Goal: Task Accomplishment & Management: Manage account settings

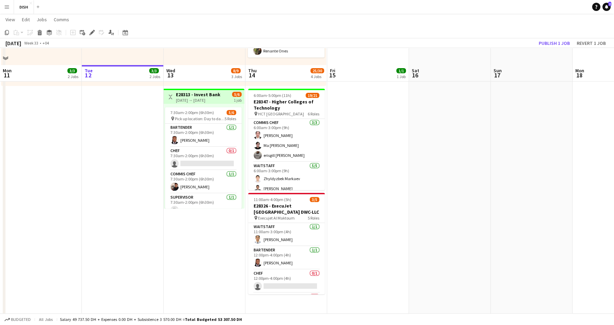
scroll to position [254, 0]
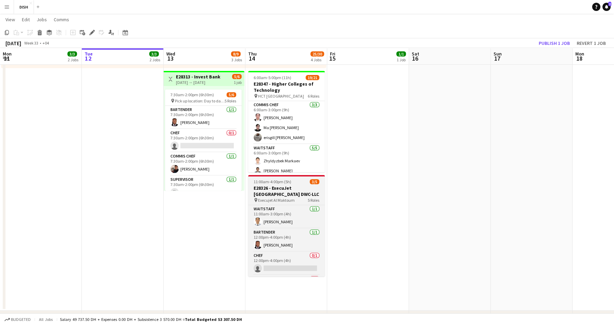
click at [274, 183] on span "11:00am-4:00pm (5h)" at bounding box center [273, 181] width 38 height 5
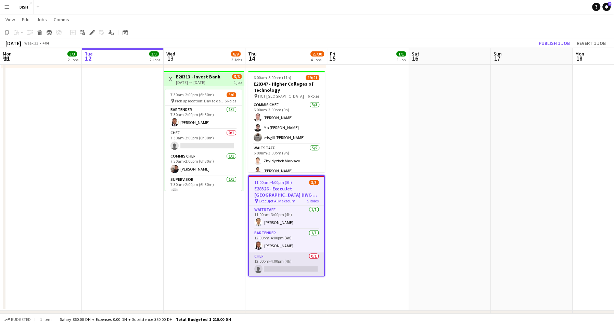
scroll to position [46, 0]
click at [91, 33] on icon at bounding box center [92, 33] width 4 height 4
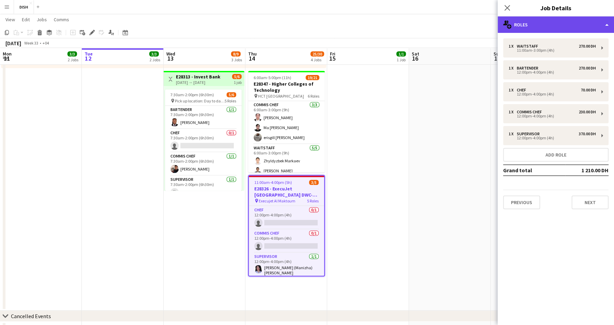
click at [539, 27] on div "multiple-users-add Roles" at bounding box center [556, 24] width 116 height 16
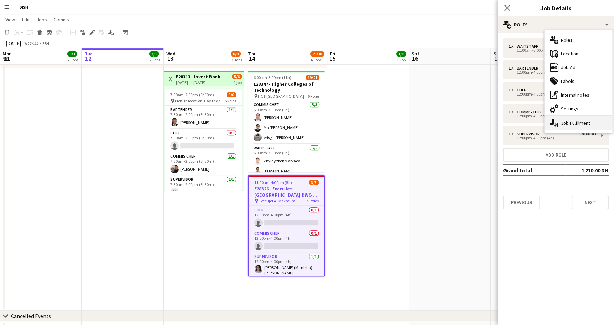
click at [571, 116] on div "single-neutral-actions-up-down Job Fulfilment" at bounding box center [579, 123] width 68 height 14
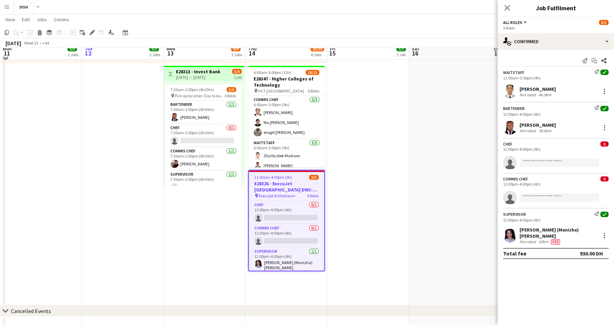
scroll to position [269, 0]
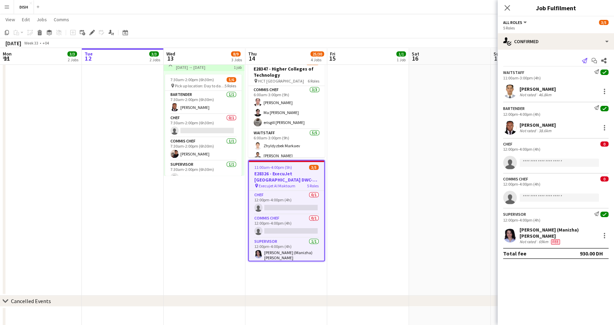
click at [587, 61] on icon "Send notification" at bounding box center [584, 60] width 5 height 5
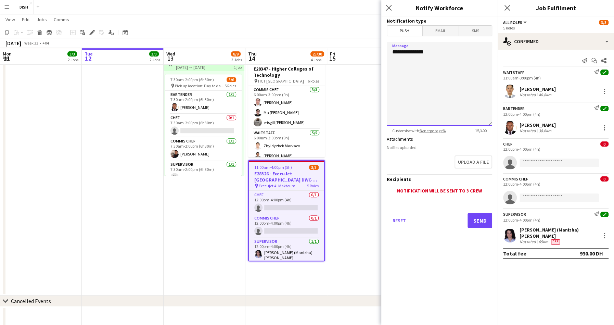
click at [438, 59] on textarea "**********" at bounding box center [439, 84] width 105 height 84
type textarea "**********"
click at [483, 219] on button "Send" at bounding box center [480, 220] width 25 height 15
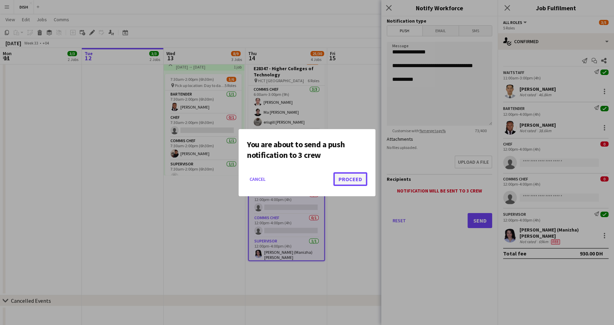
click at [350, 179] on button "Proceed" at bounding box center [350, 179] width 34 height 14
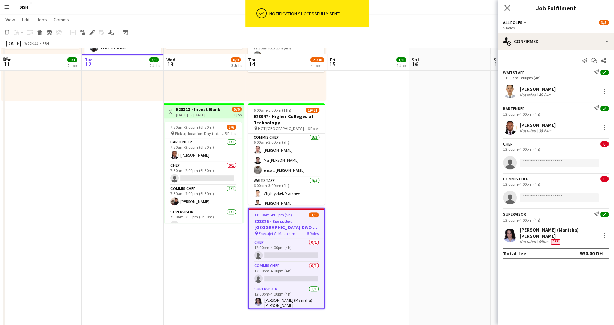
scroll to position [230, 0]
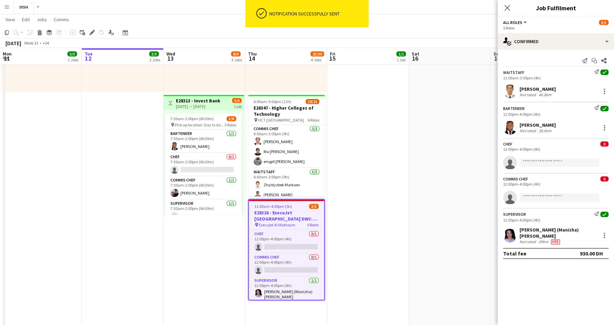
click at [519, 23] on span "All roles" at bounding box center [512, 22] width 19 height 5
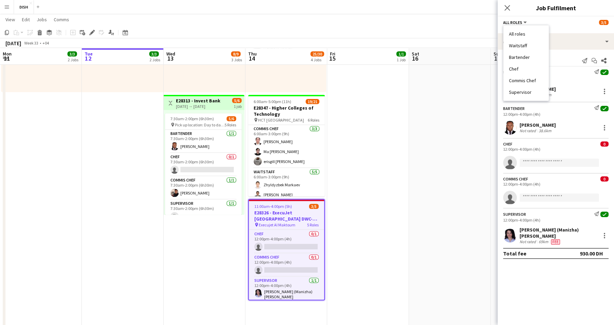
click at [562, 22] on div "All roles All roles Waitstaff Bartender Chef Commis Chef Supervisor 3/5" at bounding box center [555, 22] width 105 height 6
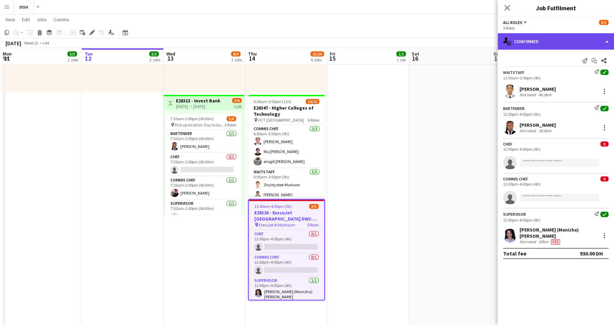
click at [530, 42] on div "single-neutral-actions-check-2 Confirmed" at bounding box center [556, 41] width 116 height 16
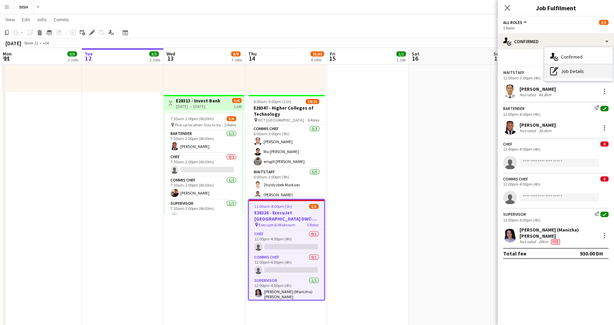
click at [562, 69] on div "pen-write Job Details" at bounding box center [579, 71] width 68 height 14
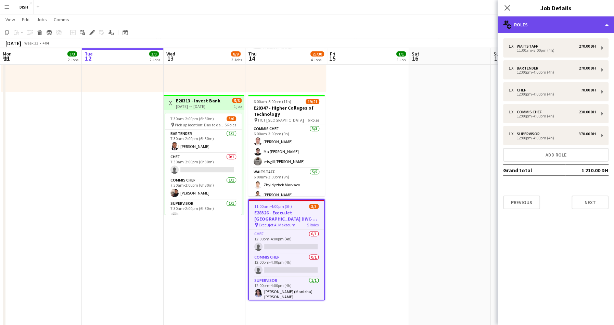
click at [548, 27] on div "multiple-users-add Roles" at bounding box center [556, 24] width 116 height 16
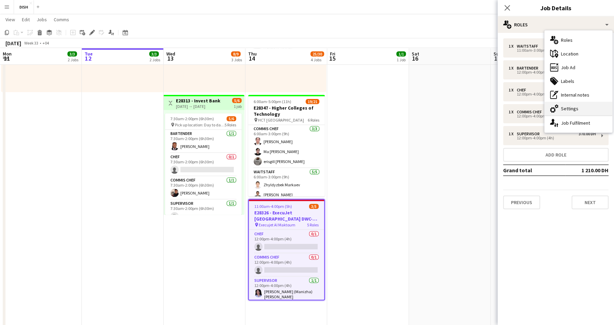
click at [574, 108] on div "cog-double-3 Settings" at bounding box center [579, 109] width 68 height 14
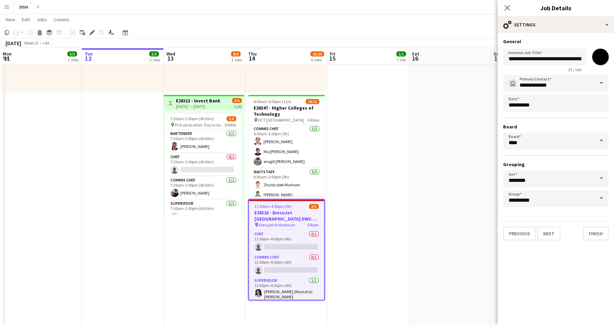
click at [597, 60] on input "*******" at bounding box center [600, 56] width 25 height 25
type input "*******"
click at [594, 235] on button "Finish" at bounding box center [596, 234] width 26 height 14
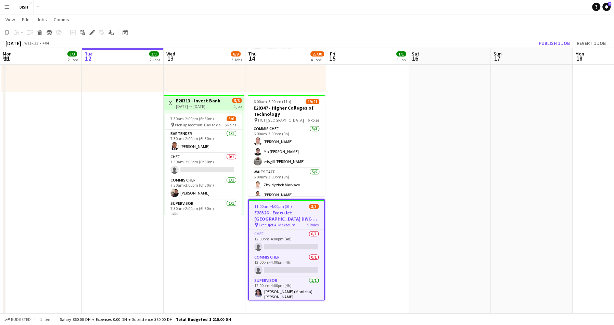
click at [368, 172] on app-date-cell "Updated 10:00am-3:00pm (5h) 1/1 pin [GEOGRAPHIC_DATA], Sheikh Zayed Rd - Al Quo…" at bounding box center [368, 90] width 82 height 487
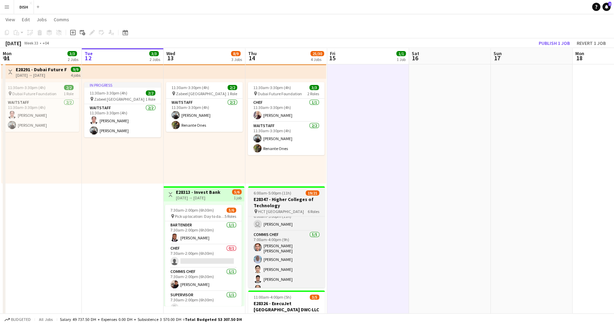
scroll to position [0, 165]
click at [285, 198] on h3 "E28347 - Higher Colleges of Technology" at bounding box center [285, 202] width 77 height 12
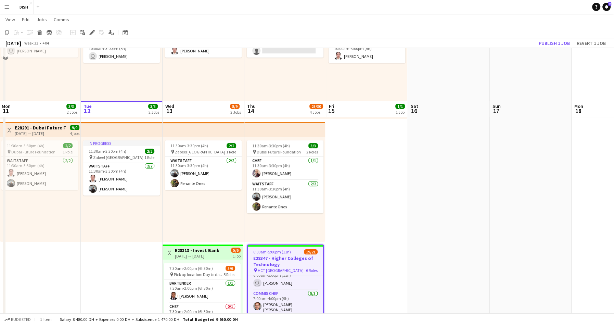
scroll to position [80, 0]
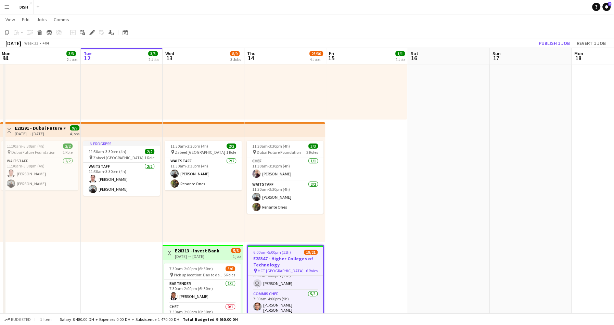
click at [369, 135] on app-date-cell "Updated 10:00am-3:00pm (5h) 1/1 pin [GEOGRAPHIC_DATA], Sheikh Zayed Rd - Al Quo…" at bounding box center [367, 240] width 82 height 487
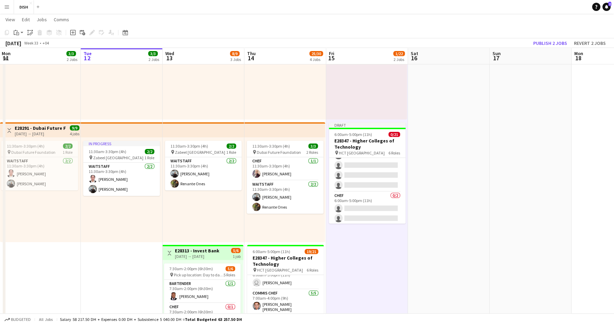
scroll to position [0, 0]
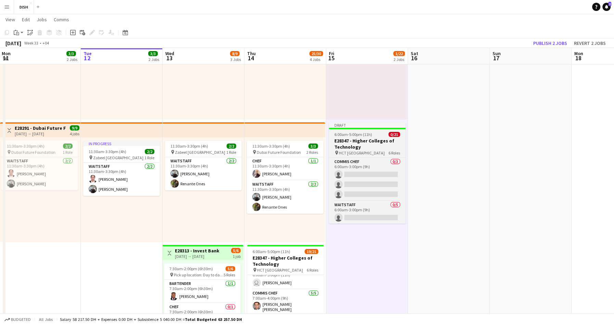
click at [363, 143] on h3 "E28347 - Higher Colleges of Technology" at bounding box center [367, 144] width 77 height 12
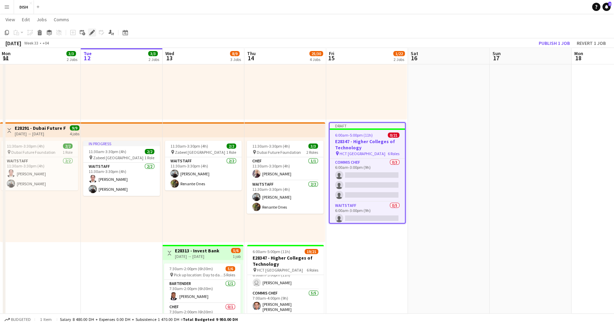
click at [91, 32] on icon at bounding box center [92, 33] width 4 height 4
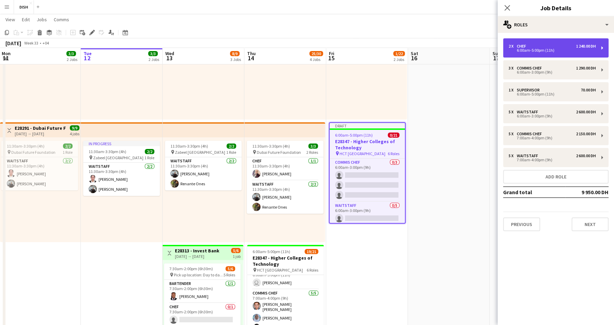
click at [586, 49] on div "6:00am-5:00pm (11h)" at bounding box center [552, 50] width 87 height 3
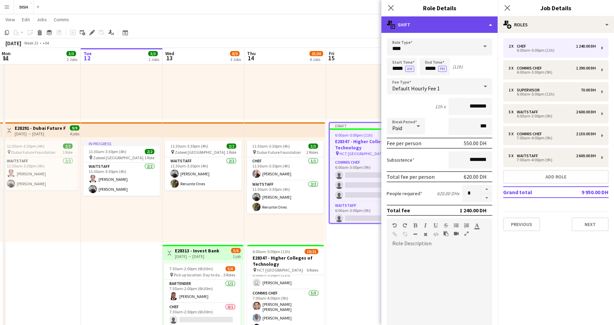
click at [477, 24] on div "multiple-actions-text Shift" at bounding box center [439, 24] width 116 height 16
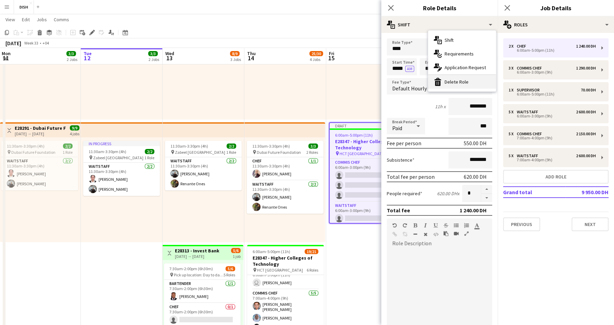
click at [483, 81] on div "bin-2 Delete Role" at bounding box center [462, 82] width 68 height 14
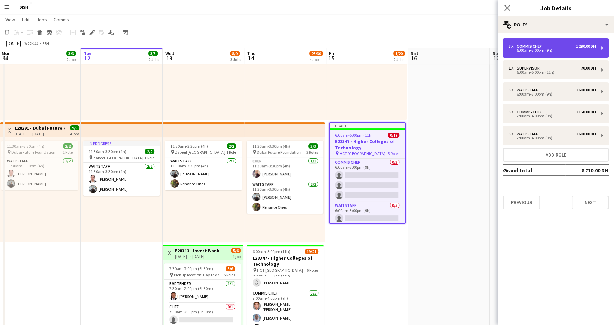
click at [545, 51] on div "6:00am-3:00pm (9h)" at bounding box center [552, 50] width 87 height 3
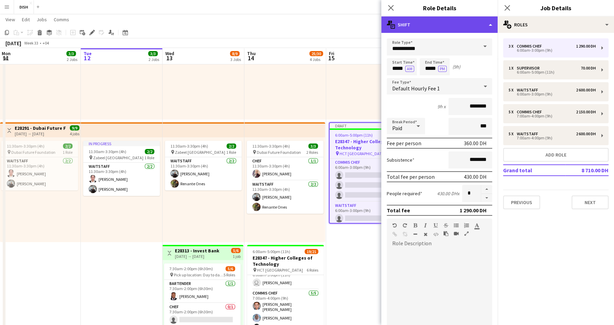
click at [454, 26] on div "multiple-actions-text Shift" at bounding box center [439, 24] width 116 height 16
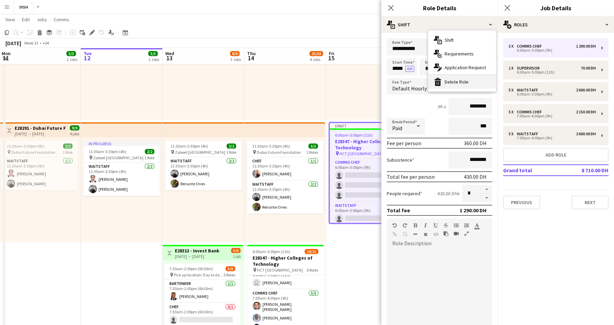
click at [465, 78] on div "bin-2 Delete Role" at bounding box center [462, 82] width 68 height 14
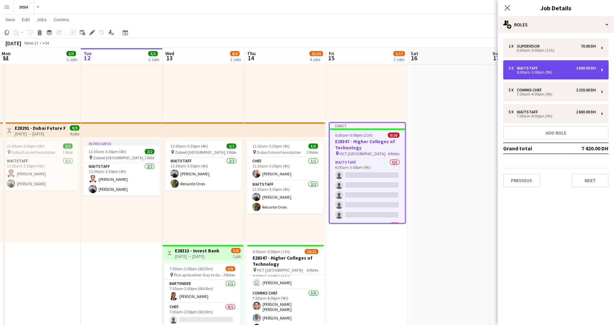
click at [545, 64] on div "5 x Waitstaff 2 600.00 DH 6:00am-3:00pm (9h)" at bounding box center [555, 69] width 105 height 19
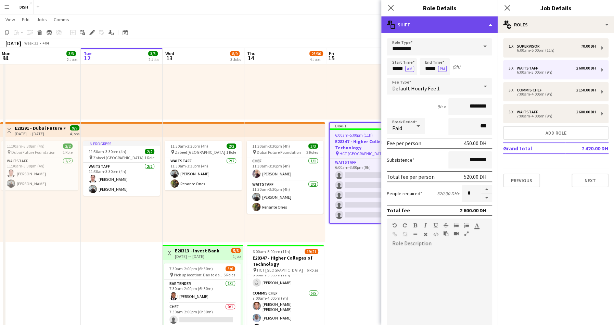
click at [458, 27] on div "multiple-actions-text Shift" at bounding box center [439, 24] width 116 height 16
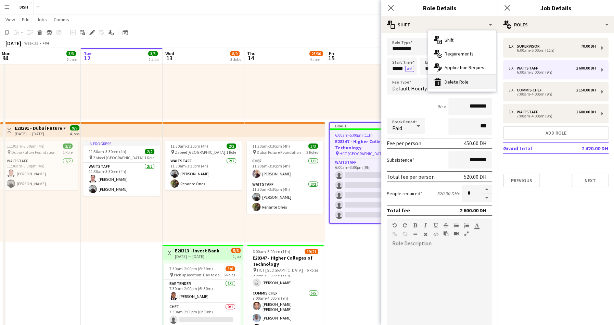
click at [472, 78] on div "bin-2 Delete Role" at bounding box center [462, 82] width 68 height 14
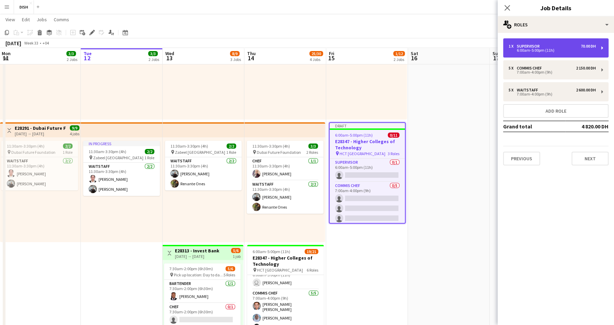
click at [541, 50] on div "6:00am-5:00pm (11h)" at bounding box center [552, 50] width 87 height 3
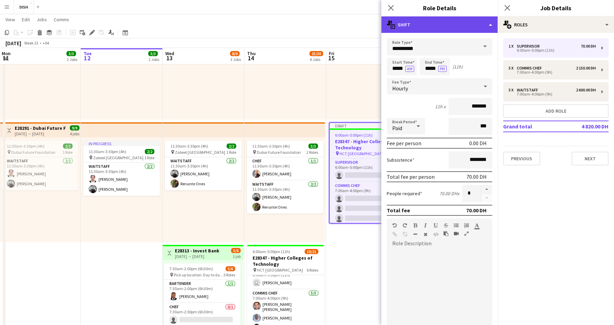
click at [462, 26] on div "multiple-actions-text Shift" at bounding box center [439, 24] width 116 height 16
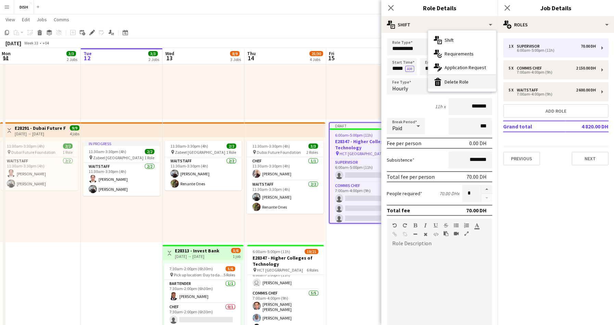
click at [479, 80] on div "bin-2 Delete Role" at bounding box center [462, 82] width 68 height 14
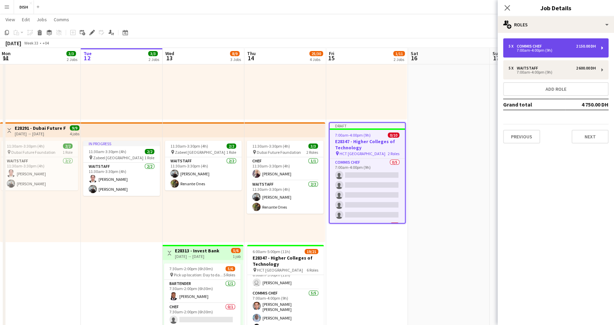
click at [546, 49] on div "7:00am-4:00pm (9h)" at bounding box center [552, 50] width 87 height 3
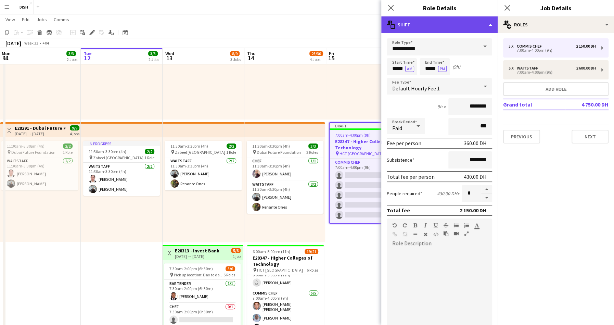
click at [475, 20] on div "multiple-actions-text Shift" at bounding box center [439, 24] width 116 height 16
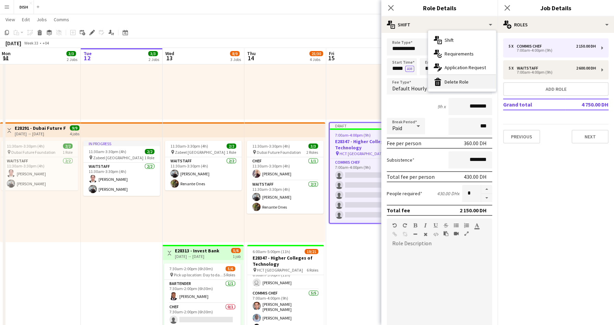
click at [480, 78] on div "bin-2 Delete Role" at bounding box center [462, 82] width 68 height 14
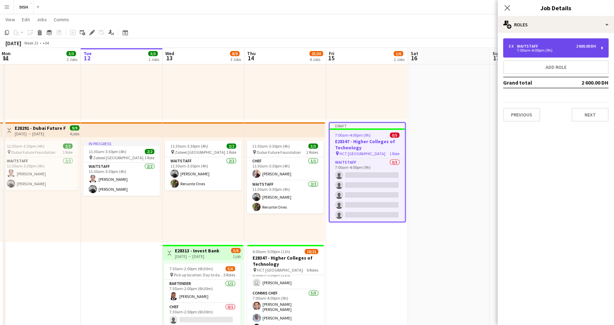
click at [537, 51] on div "7:00am-4:00pm (9h)" at bounding box center [552, 50] width 87 height 3
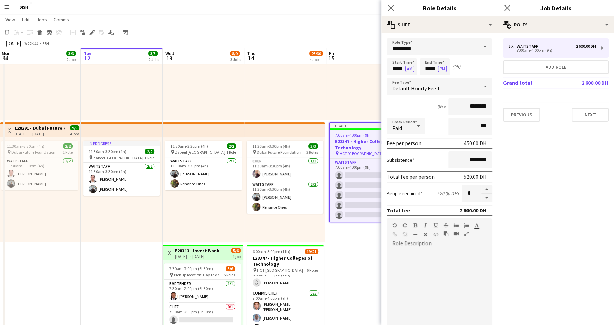
click at [395, 69] on input "*****" at bounding box center [402, 66] width 30 height 17
click at [481, 198] on button "button" at bounding box center [486, 198] width 11 height 9
type input "*"
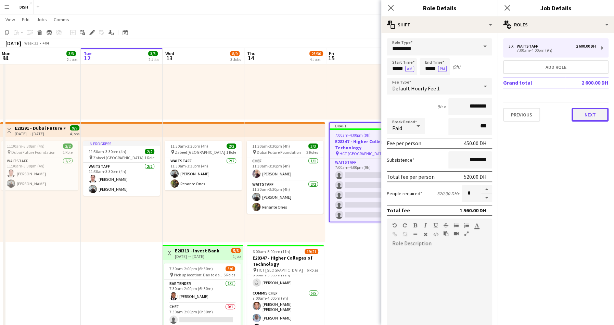
click at [580, 111] on button "Next" at bounding box center [590, 115] width 37 height 14
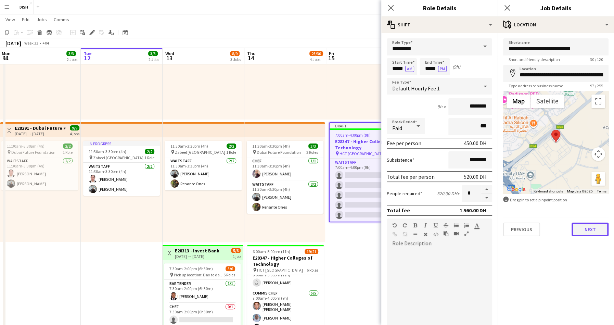
click at [588, 234] on button "Next" at bounding box center [590, 229] width 37 height 14
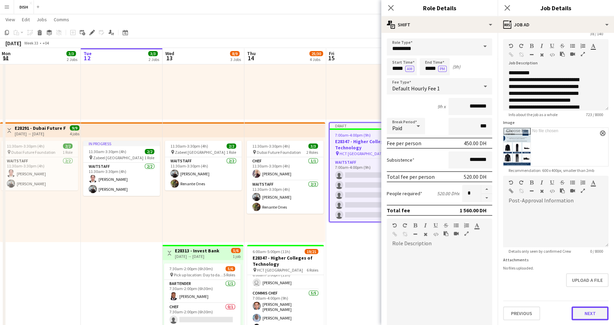
scroll to position [26, 0]
click at [574, 309] on button "Next" at bounding box center [590, 313] width 37 height 14
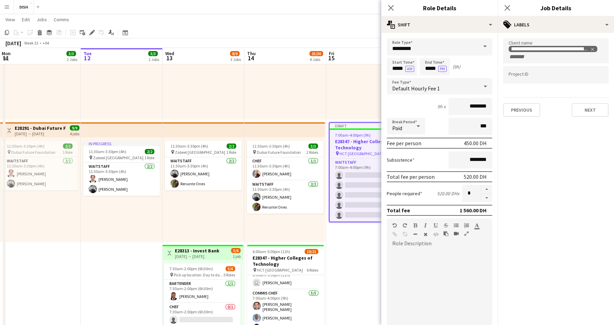
scroll to position [0, 0]
drag, startPoint x: 393, startPoint y: 8, endPoint x: 398, endPoint y: 7, distance: 5.2
click at [392, 8] on icon "Close pop-in" at bounding box center [390, 7] width 5 height 5
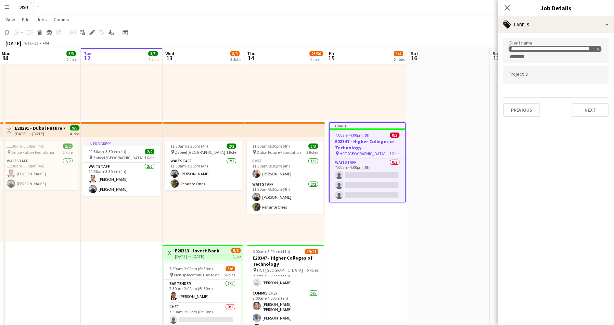
click at [502, 5] on div "Close pop-in" at bounding box center [507, 8] width 19 height 16
click at [509, 3] on app-icon "Close pop-in" at bounding box center [507, 8] width 10 height 10
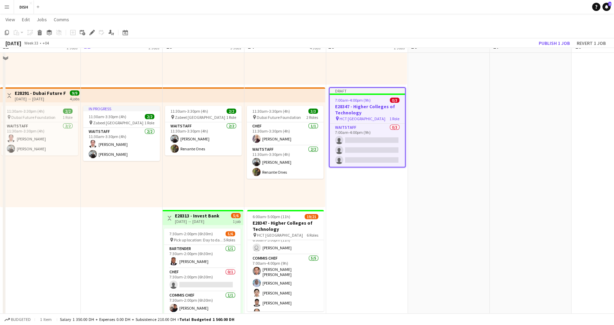
scroll to position [87, 0]
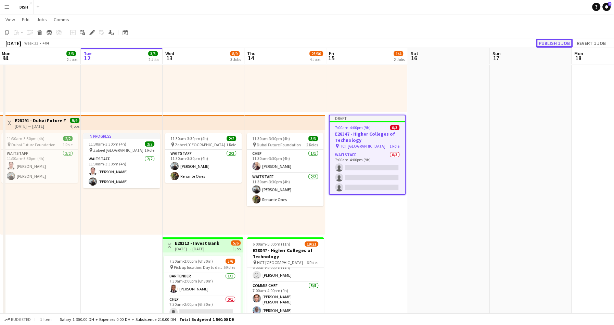
click at [552, 39] on button "Publish 1 job" at bounding box center [554, 43] width 37 height 9
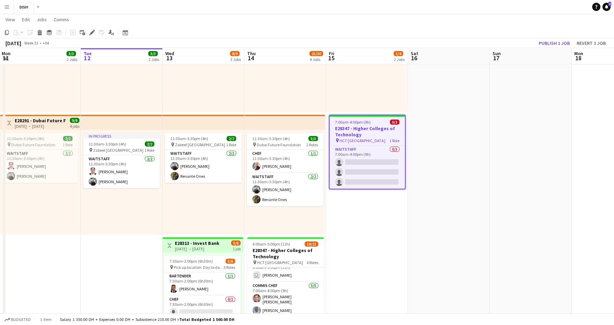
click at [366, 131] on h3 "E28347 - Higher Colleges of Technology" at bounding box center [367, 131] width 75 height 12
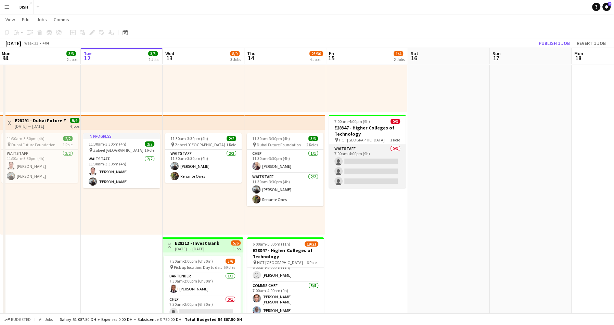
click at [364, 150] on app-card-role "Waitstaff 0/3 7:00am-4:00pm (9h) single-neutral-actions single-neutral-actions …" at bounding box center [367, 166] width 77 height 43
